Goal: Task Accomplishment & Management: Complete application form

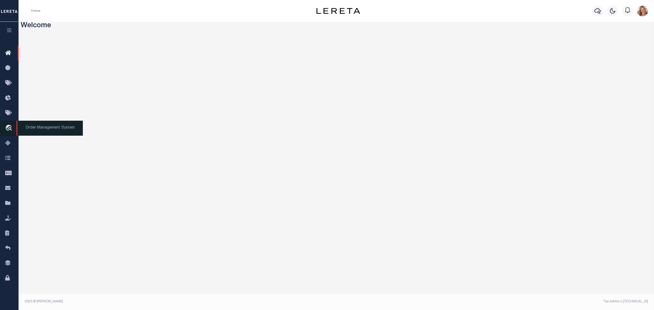
click at [10, 126] on icon "travel_explore" at bounding box center [9, 128] width 9 height 7
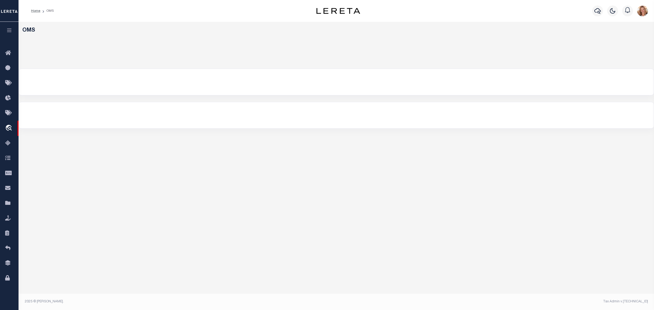
select select "200"
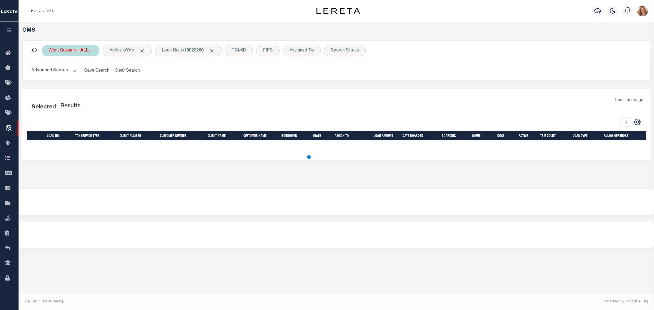
select select "200"
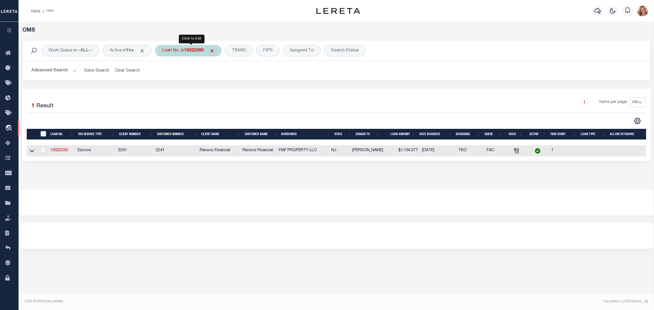
click at [201, 50] on b "10022260" at bounding box center [194, 51] width 20 height 4
type input "11002169"
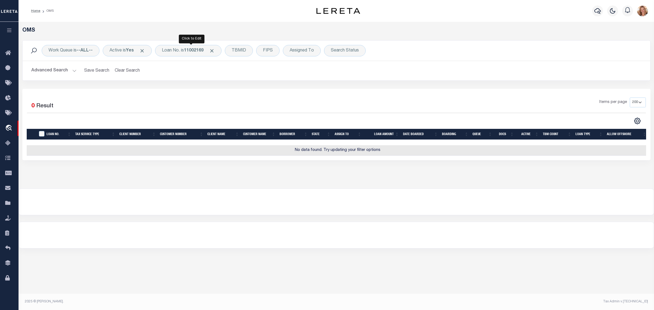
click at [201, 51] on b "11002169" at bounding box center [194, 51] width 20 height 4
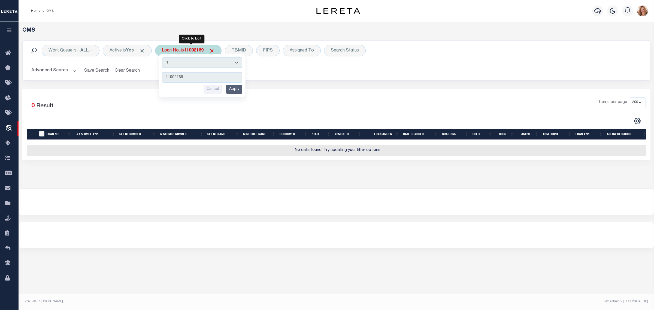
click at [200, 64] on select "Is Contains" at bounding box center [202, 63] width 80 height 10
select select "c"
click at [165, 58] on select "Is Contains" at bounding box center [202, 63] width 80 height 10
click at [234, 89] on input "Apply" at bounding box center [234, 89] width 16 height 9
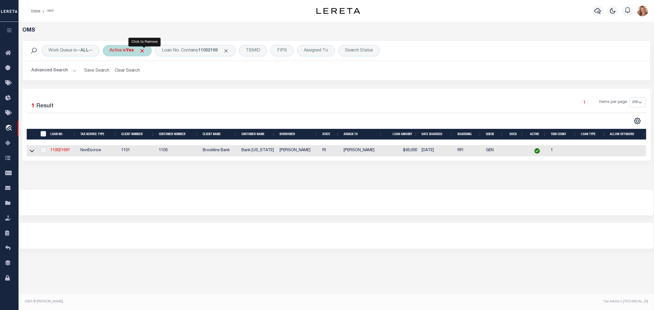
click at [144, 50] on span "Click to Remove" at bounding box center [142, 51] width 6 height 6
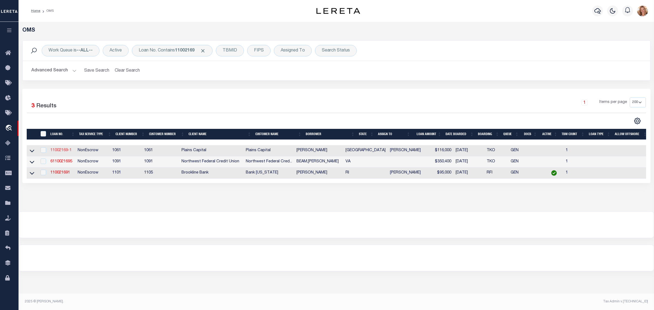
click at [66, 152] on link "11002169-1" at bounding box center [60, 151] width 21 height 4
type input "11002169-1"
type input "[PERSON_NAME]"
select select "False"
select select
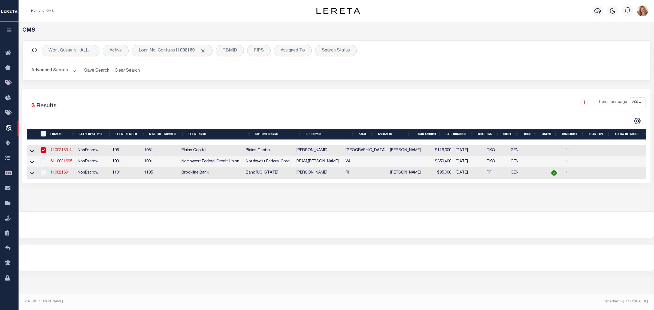
select select
type input "2810 N 77 [GEOGRAPHIC_DATA]"
type input "[GEOGRAPHIC_DATA],[GEOGRAPHIC_DATA] 78550-3747"
select select "10"
select select "NonEscrow"
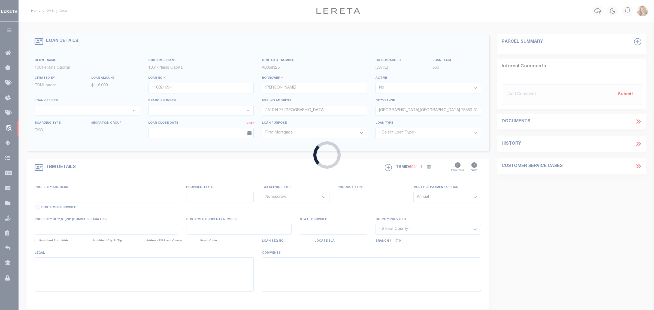
select select "2999"
select select "1446"
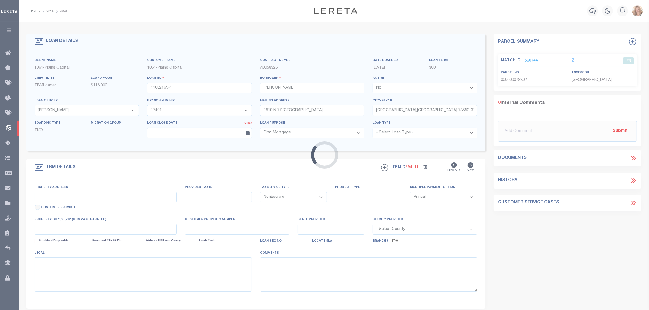
type input "2810 N 77 [GEOGRAPHIC_DATA]"
select select
type input "[GEOGRAPHIC_DATA] [GEOGRAPHIC_DATA] 785500000"
type input "10488002584"
type input "[GEOGRAPHIC_DATA]"
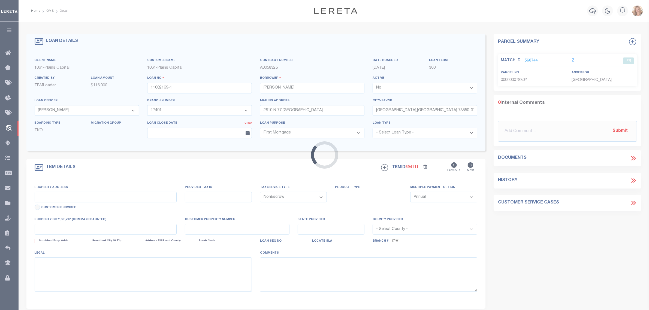
type textarea "LOT 1 BLOCK 1, [PERSON_NAME] S/D"
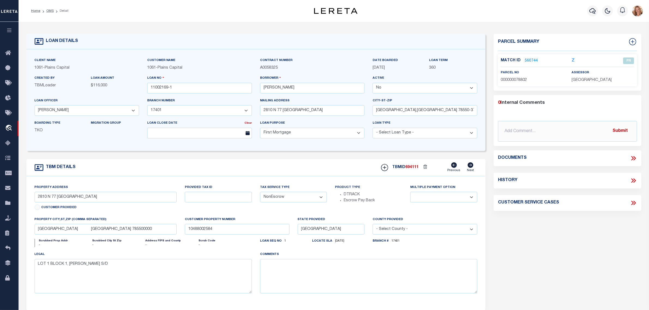
click at [530, 61] on link "560744" at bounding box center [531, 61] width 13 height 6
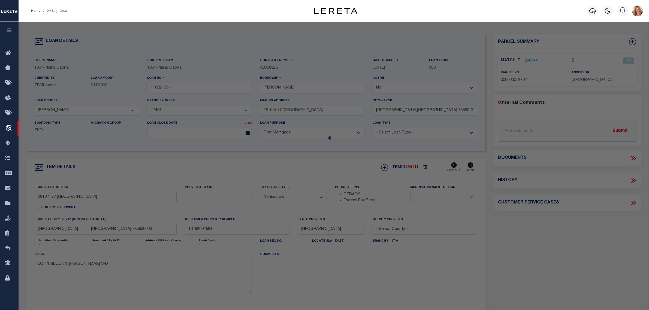
checkbox input "false"
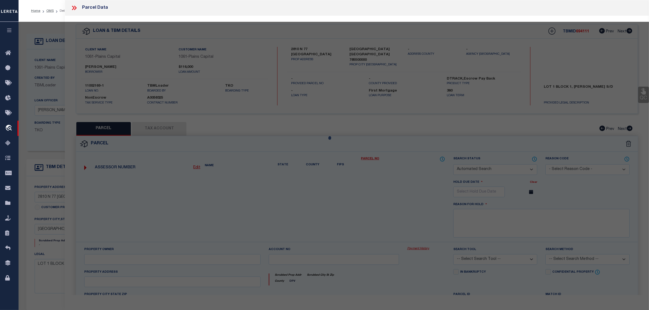
select select "PR"
type input "[PERSON_NAME] [PERSON_NAME] ET AL"
type input "22-6000-0010-0010-00"
type input "2810 N 77 [GEOGRAPHIC_DATA]"
checkbox input "false"
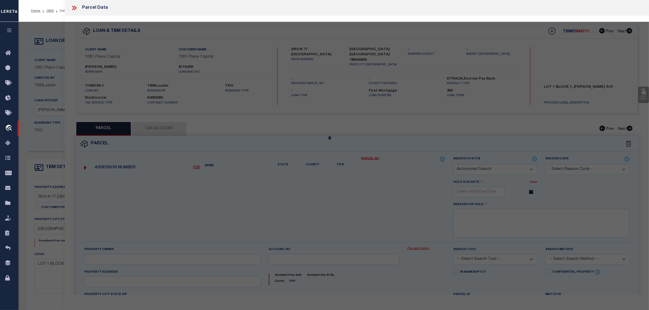
type input "[GEOGRAPHIC_DATA] TX 78550"
type textarea "HARLINGEN- [PERSON_NAME] LOT 1 BLK 1"
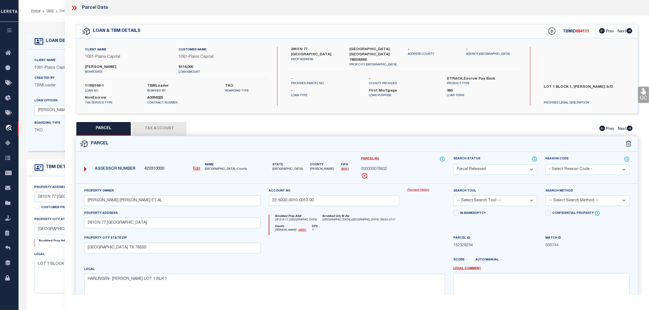
click at [58, 143] on div "Boarding Type TKO Migration Group" at bounding box center [87, 131] width 113 height 22
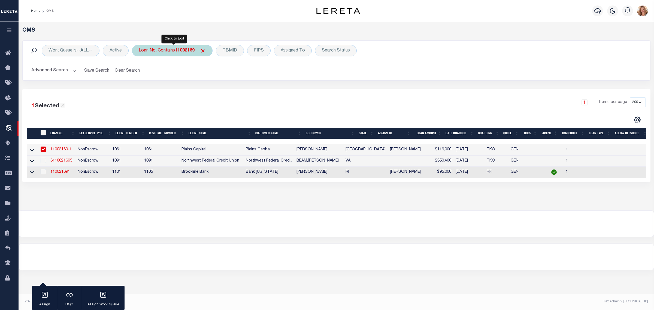
click at [166, 48] on div "Loan No. Contains 11002169" at bounding box center [172, 50] width 81 height 11
type input "3392909"
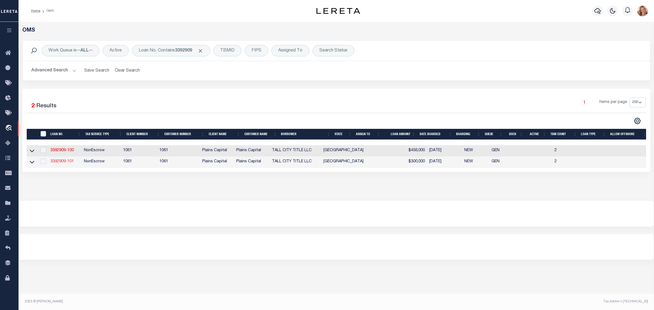
click at [56, 164] on link "3392909-101" at bounding box center [61, 162] width 23 height 4
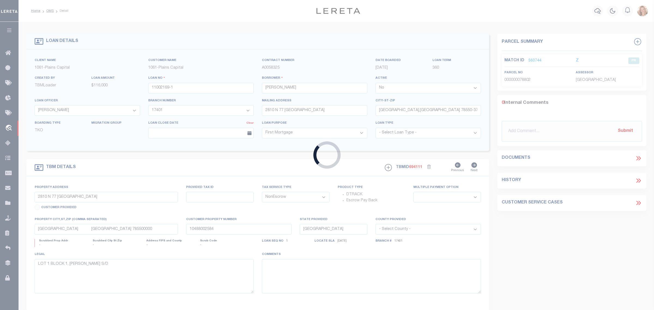
type input "3392909-101"
type input "TALL CITY TITLE LLC"
select select "45627"
select select "1478"
type input "[STREET_ADDRESS]"
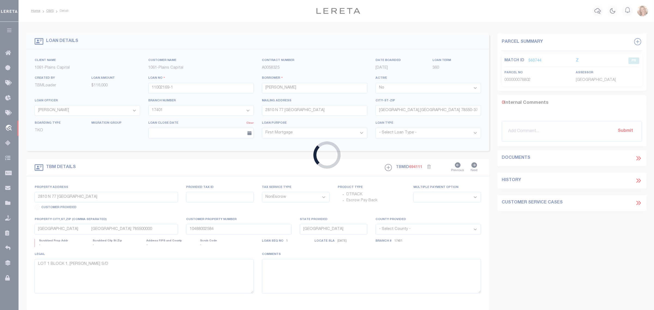
type input "[GEOGRAPHIC_DATA]"
type input "[STREET_ADDRESS][PERSON_NAME]"
select select
type input "[GEOGRAPHIC_DATA]"
select select
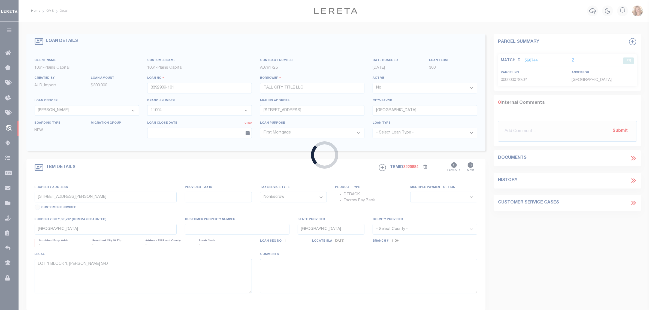
type textarea "LOT 8A BLK 3 BENT TREE SEC 4, MIDLAND CO"
select select "45627"
select select "1478"
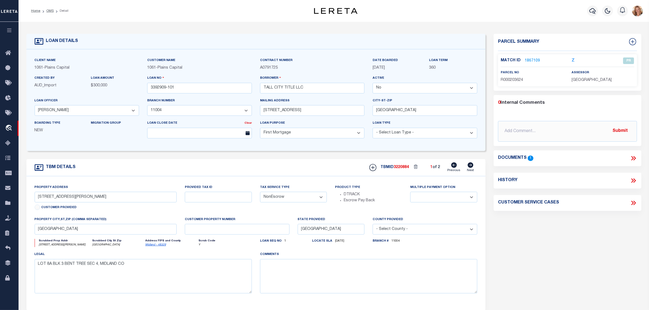
click at [531, 60] on link "1867109" at bounding box center [532, 61] width 15 height 6
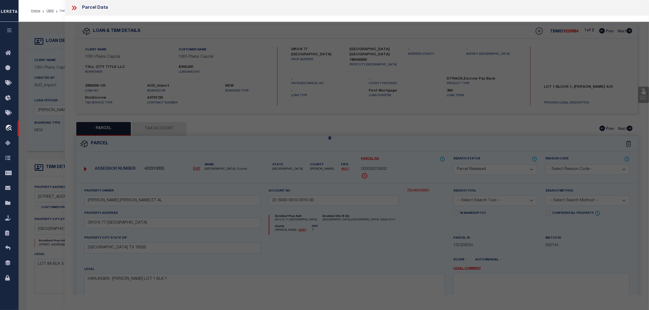
select select "AS"
checkbox input "false"
select select "PR"
type input "TALL CITY TITLE LLC"
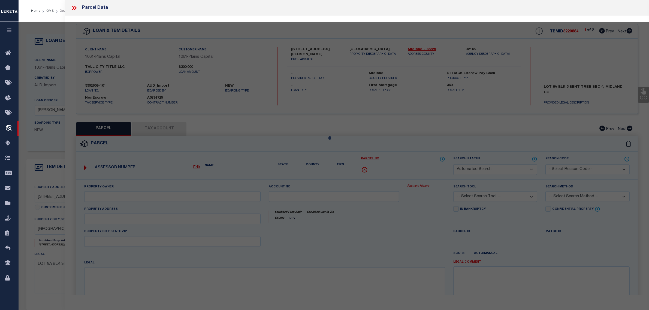
type input "R000203624"
type input "[STREET_ADDRESS][PERSON_NAME]"
type input "[GEOGRAPHIC_DATA]"
type textarea "Acres: 0.035, BLK: 003, LOT: 08A, ADDN: BENT TREE SEC 4"
type textarea "Tax ID Special Project"
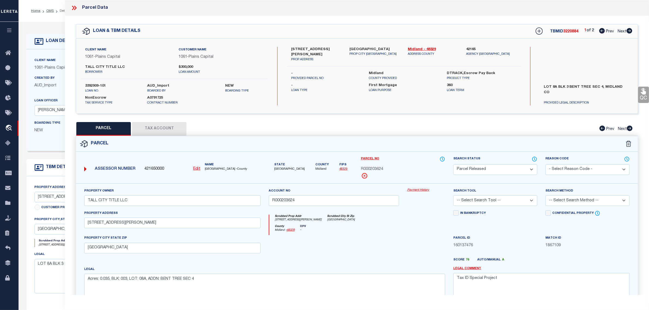
click at [622, 30] on span "Next" at bounding box center [622, 32] width 9 height 4
select select "AS"
checkbox input "false"
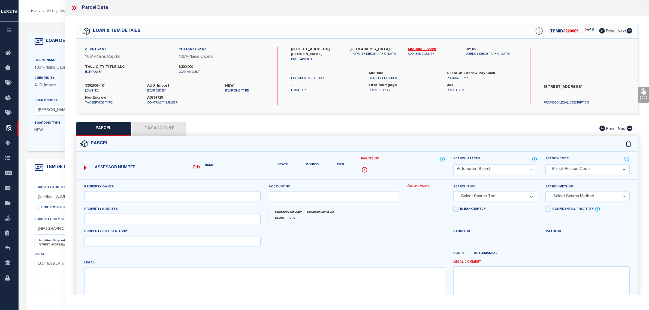
select select "PR"
type input "TALL CITY TITLE LLC"
type input "R000203623"
type input "[STREET_ADDRESS][PERSON_NAME]"
checkbox input "false"
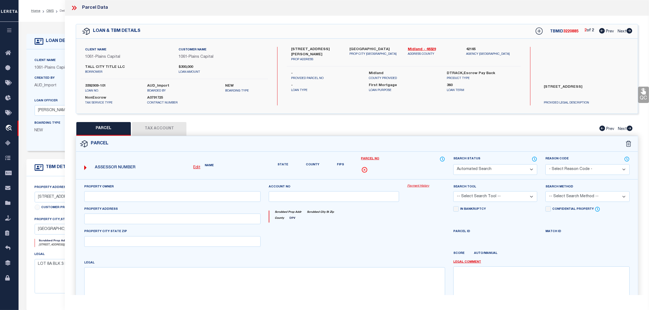
type textarea "Acres: 0.035, Lot: 07A, Blk: 003, Subd: BENT TREE SEC 4, BLK: 003, LOT: 07A, AD…"
type textarea "Tax ID Special Project"
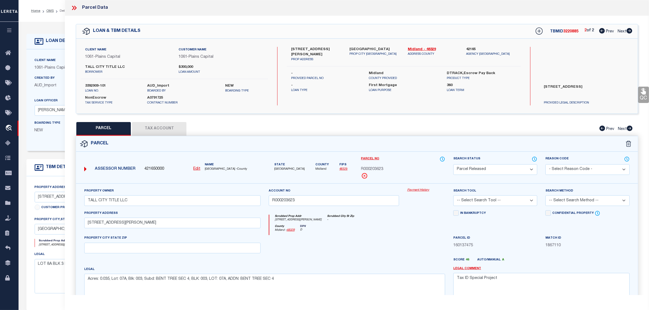
click at [48, 141] on div "Boarding Type NEW Migration Group" at bounding box center [87, 131] width 113 height 22
